Goal: Task Accomplishment & Management: Manage account settings

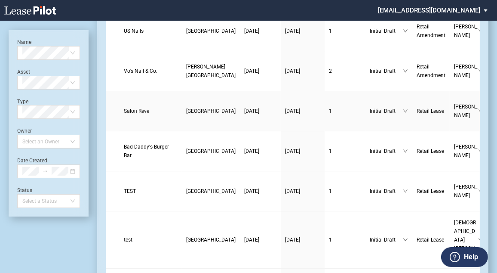
scroll to position [241, 0]
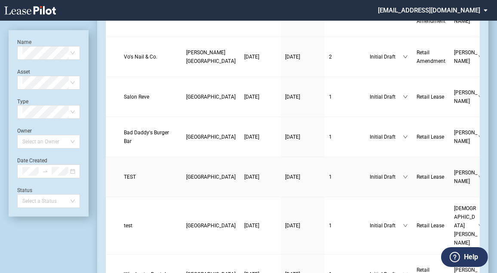
click at [129, 175] on span "TEST" at bounding box center [130, 177] width 12 height 6
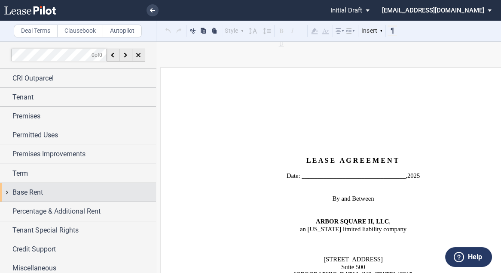
click at [49, 206] on span "Percentage & Additional Rent" at bounding box center [56, 211] width 88 height 10
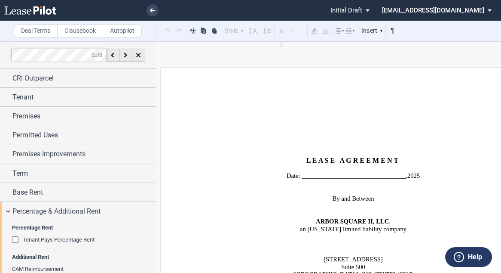
scroll to position [69, 0]
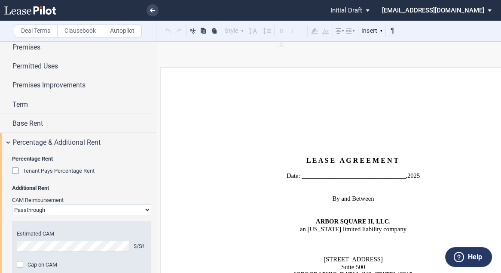
click at [53, 207] on select "Passthrough Fixed" at bounding box center [81, 209] width 139 height 11
click at [12, 204] on select "Passthrough Fixed" at bounding box center [81, 209] width 139 height 11
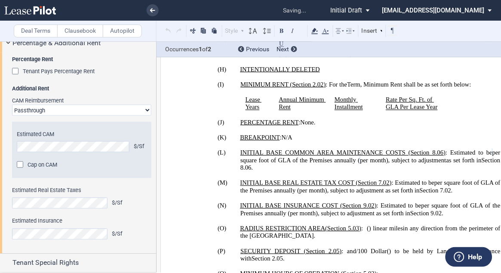
scroll to position [172, 0]
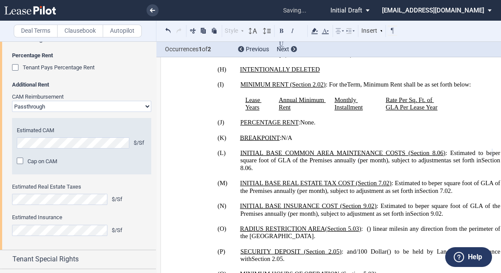
click at [35, 161] on span "Cap on CAM" at bounding box center [43, 161] width 30 height 6
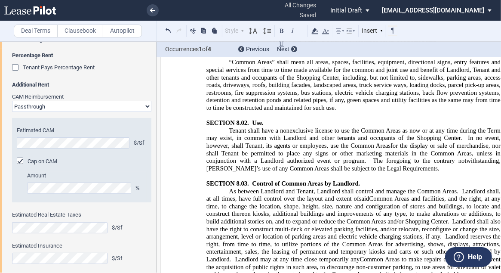
scroll to position [5055, 0]
